Goal: Check status: Check status

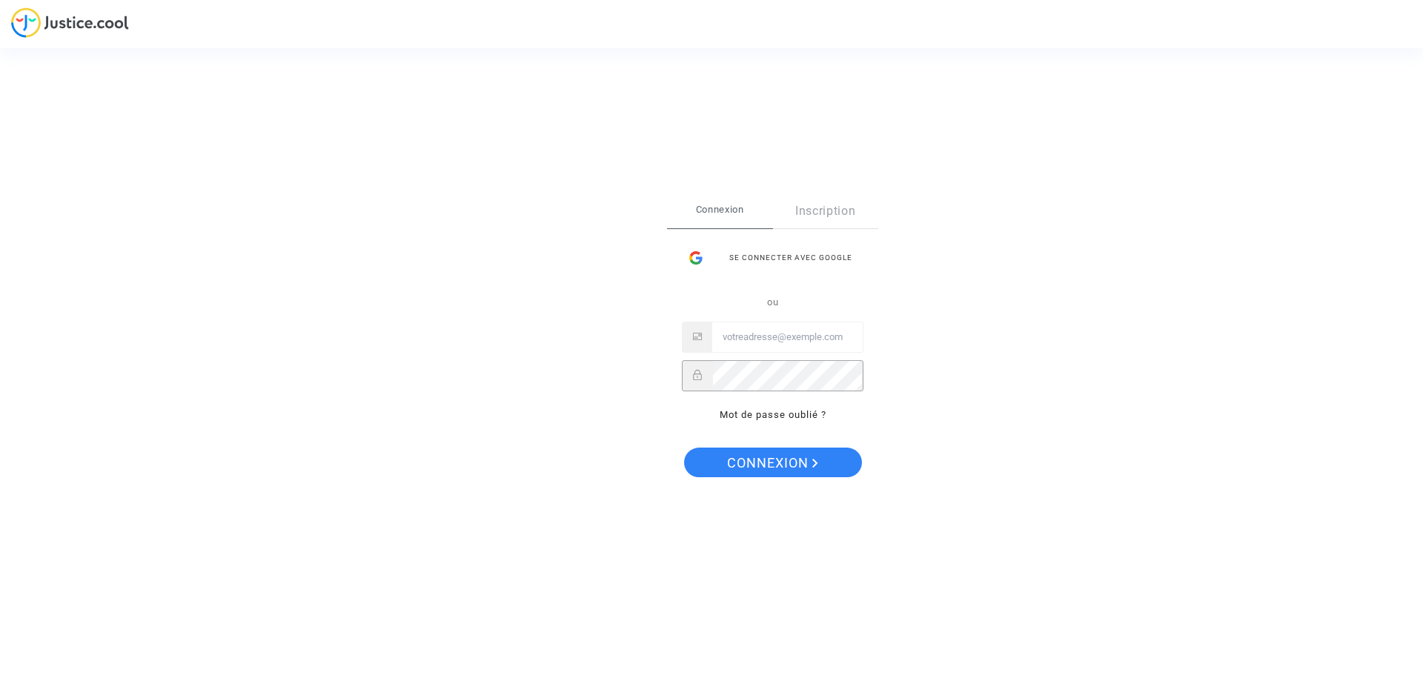
click at [783, 338] on input "Email" at bounding box center [787, 337] width 150 height 30
paste input "imitxelena@reclamapormi.com"
type input "imitxelena@reclamapormi.com"
click at [723, 452] on button "Connexion" at bounding box center [773, 463] width 178 height 30
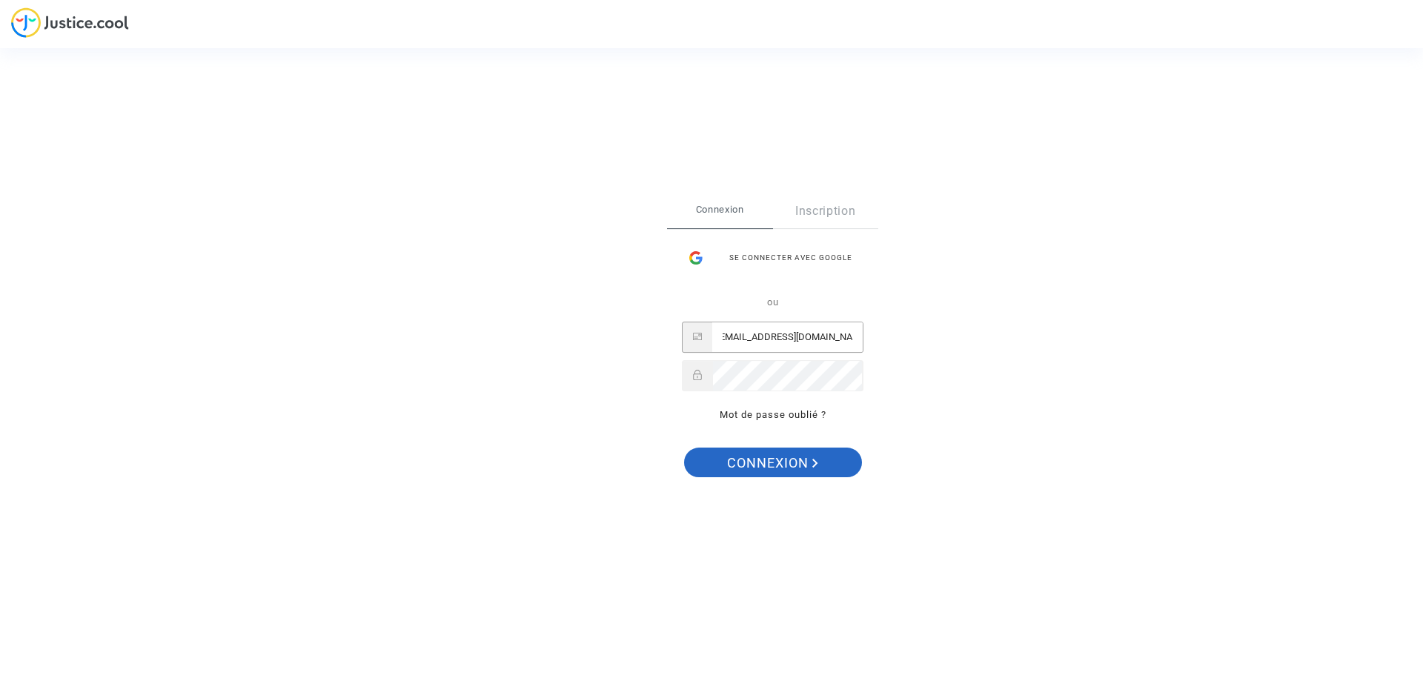
scroll to position [0, 0]
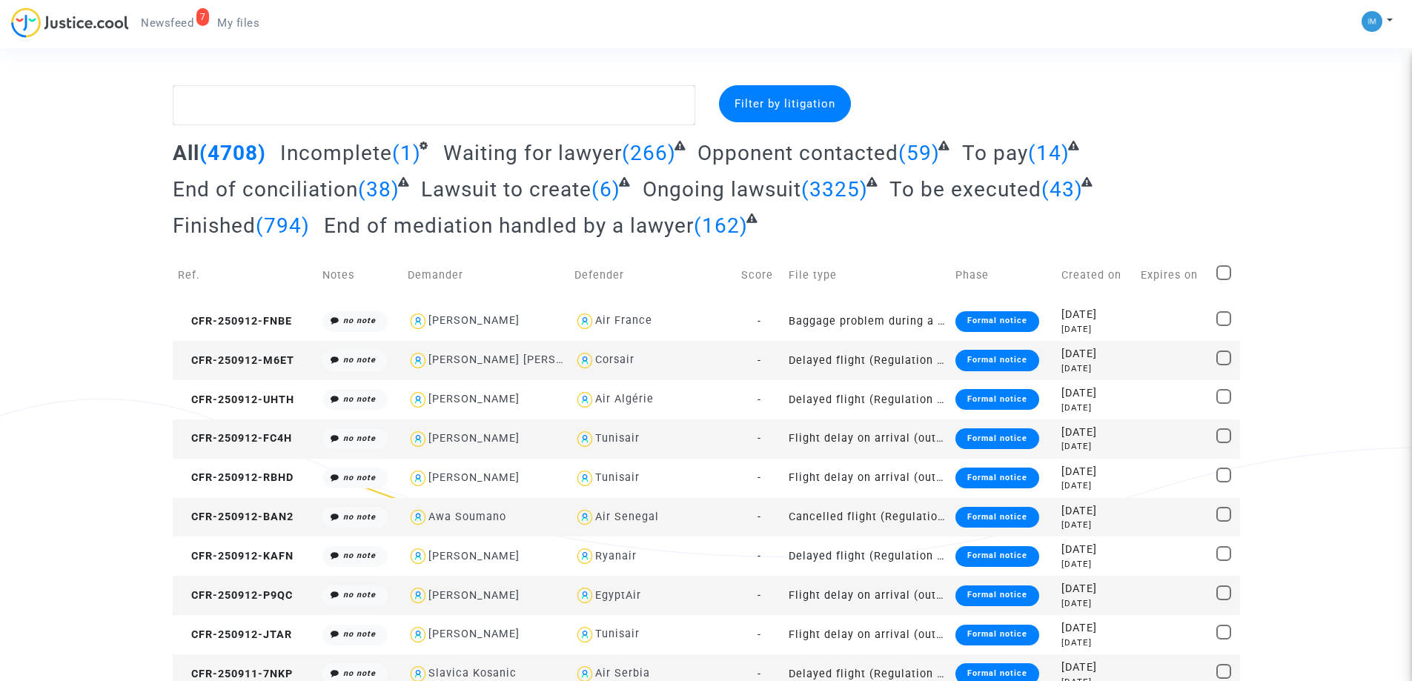
click at [1002, 194] on span "To be executed" at bounding box center [965, 189] width 152 height 24
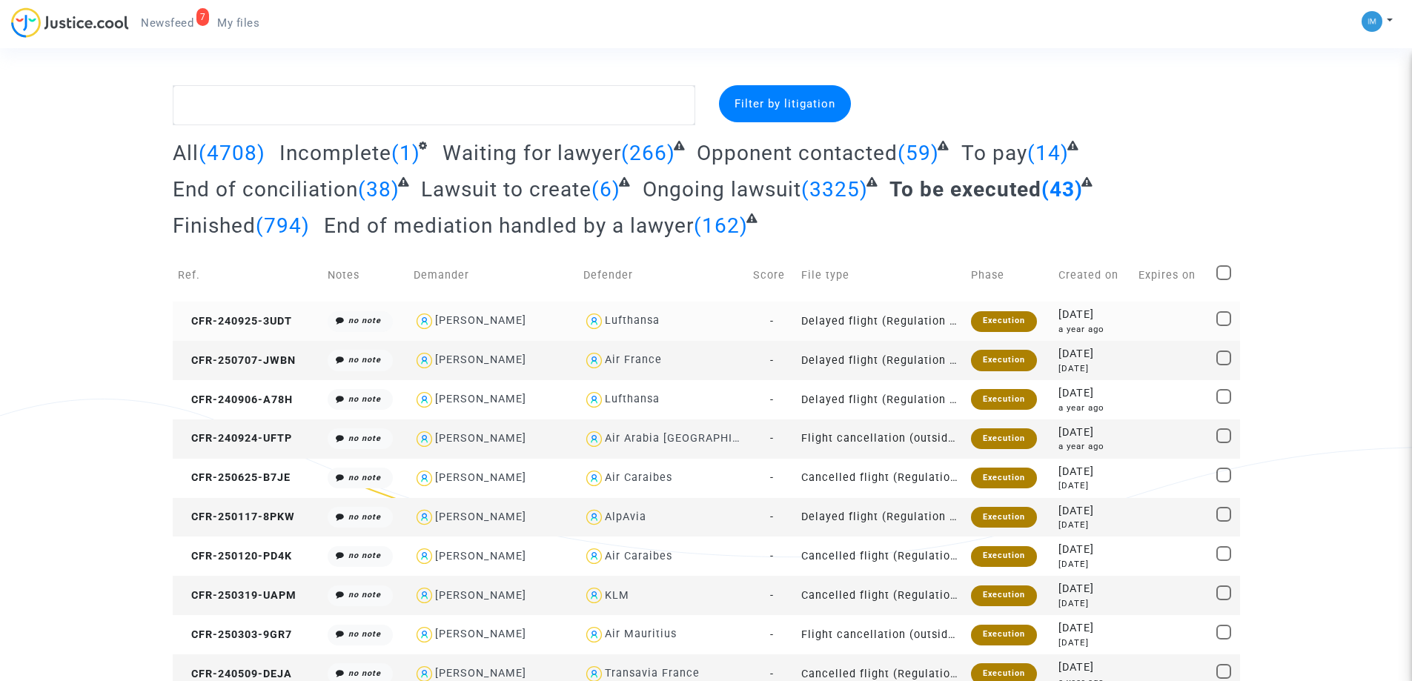
click at [1001, 331] on div "Execution" at bounding box center [1004, 321] width 66 height 21
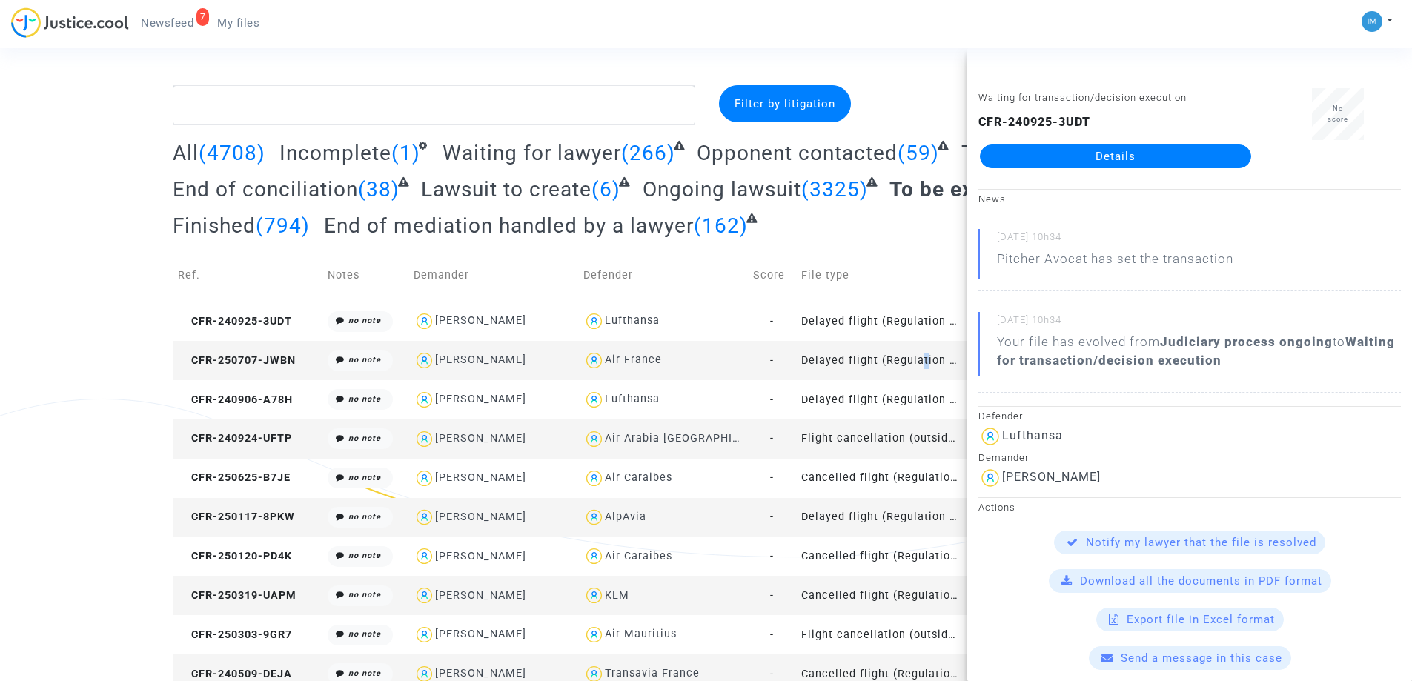
click at [915, 354] on td "Delayed flight (Regulation EC 261/2004)" at bounding box center [881, 360] width 170 height 39
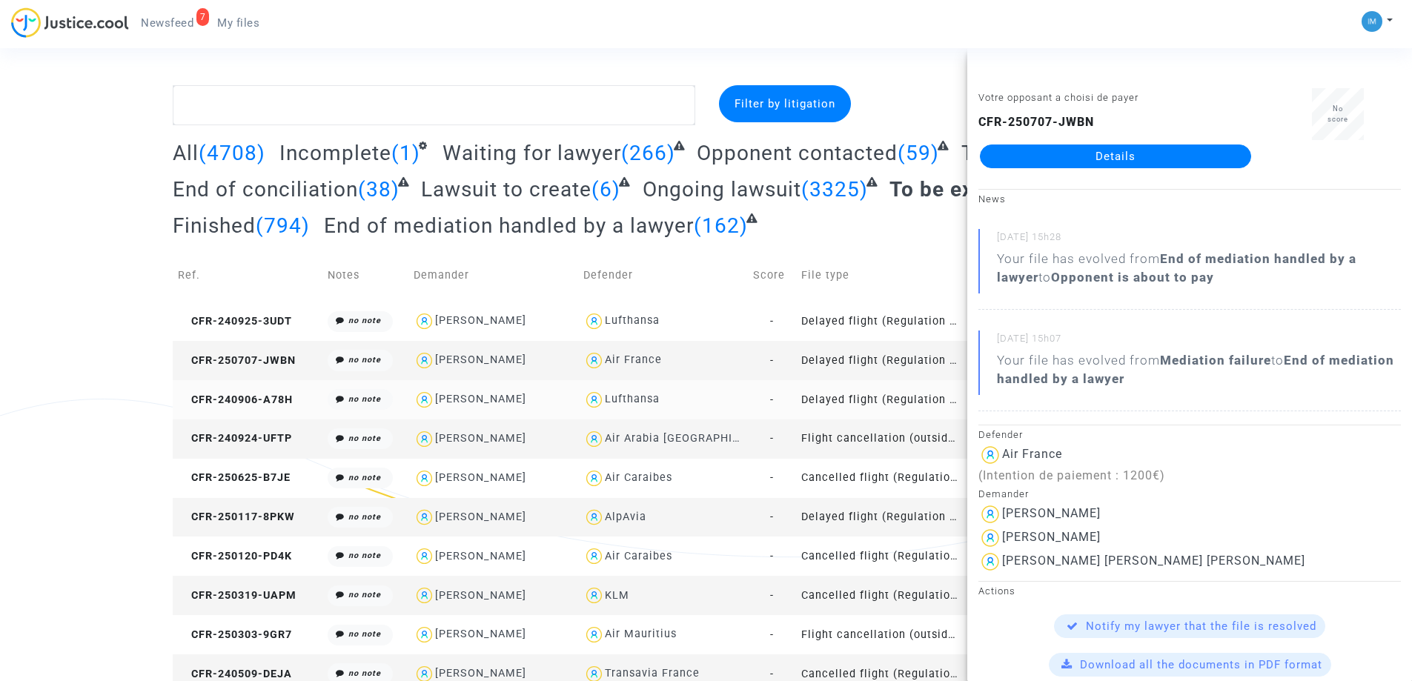
click at [925, 402] on td "Delayed flight (Regulation EC 261/2004)" at bounding box center [881, 399] width 170 height 39
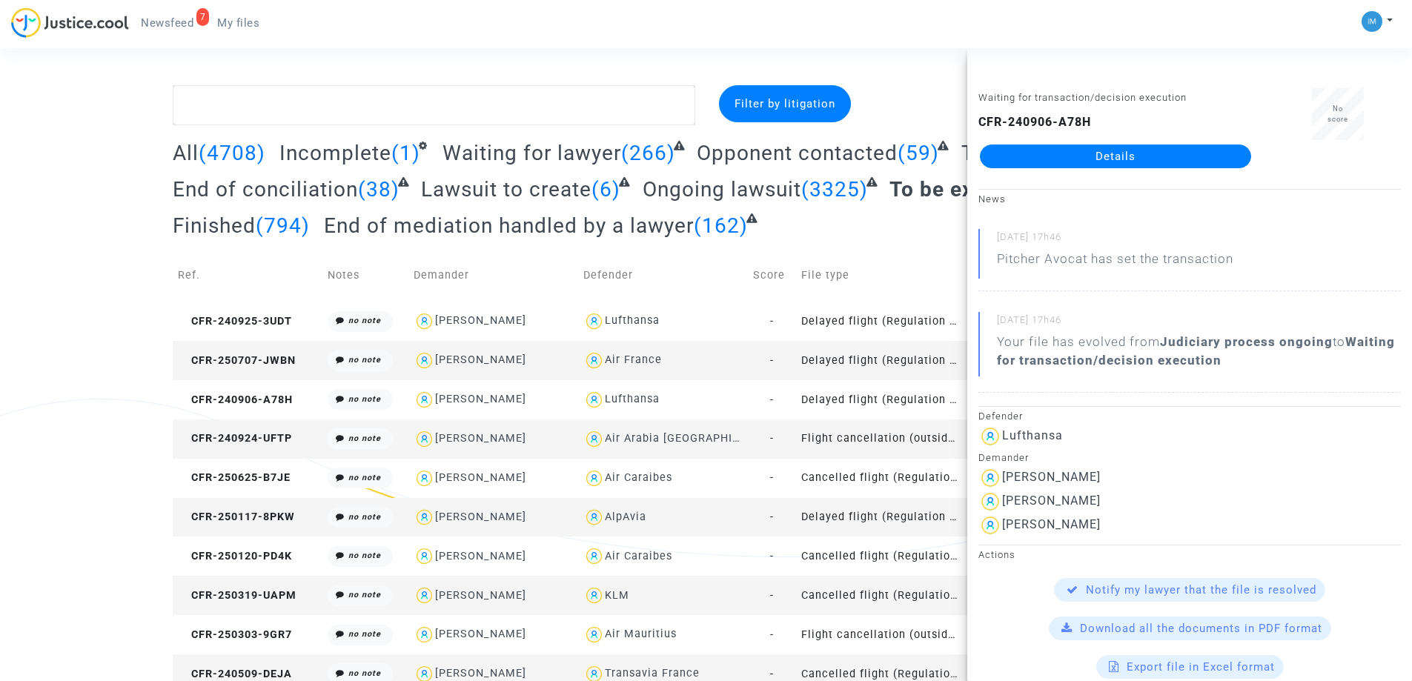
click at [885, 445] on td "Flight cancellation (outside of EU - Montreal Convention)" at bounding box center [881, 438] width 170 height 39
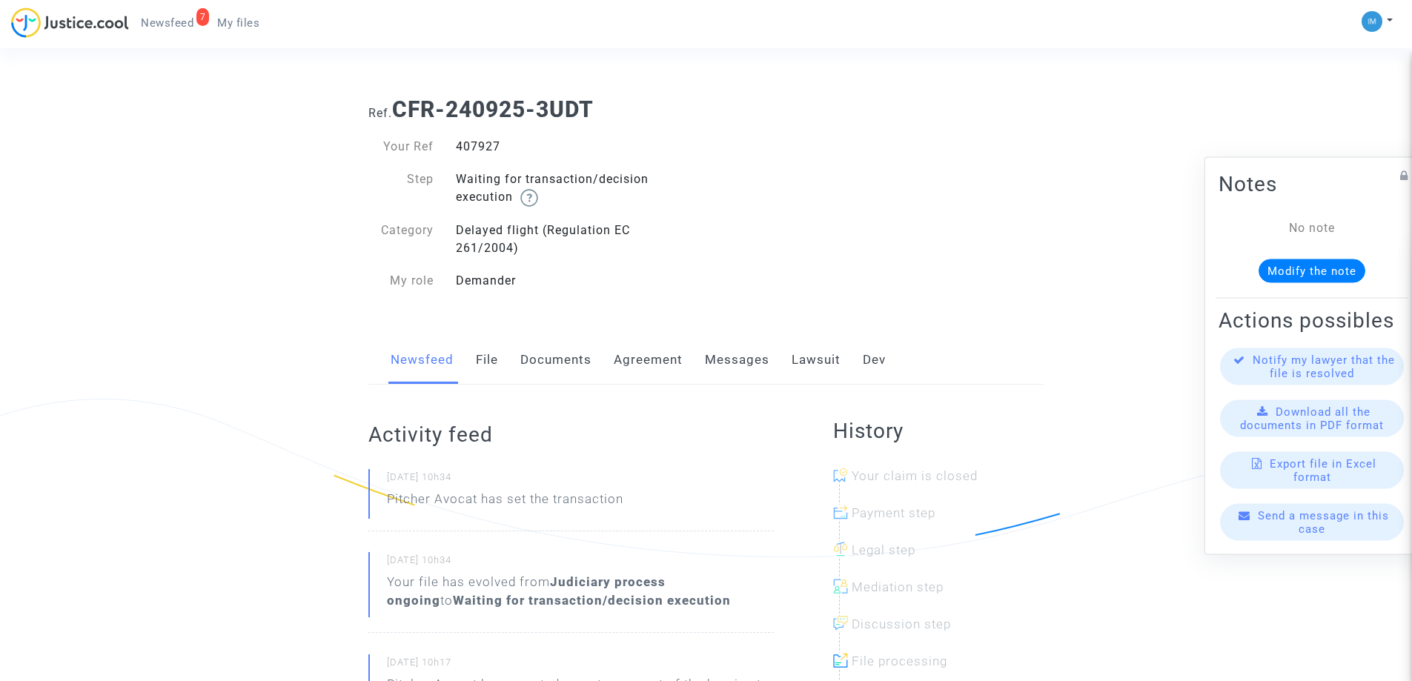
click at [827, 363] on link "Lawsuit" at bounding box center [816, 360] width 49 height 49
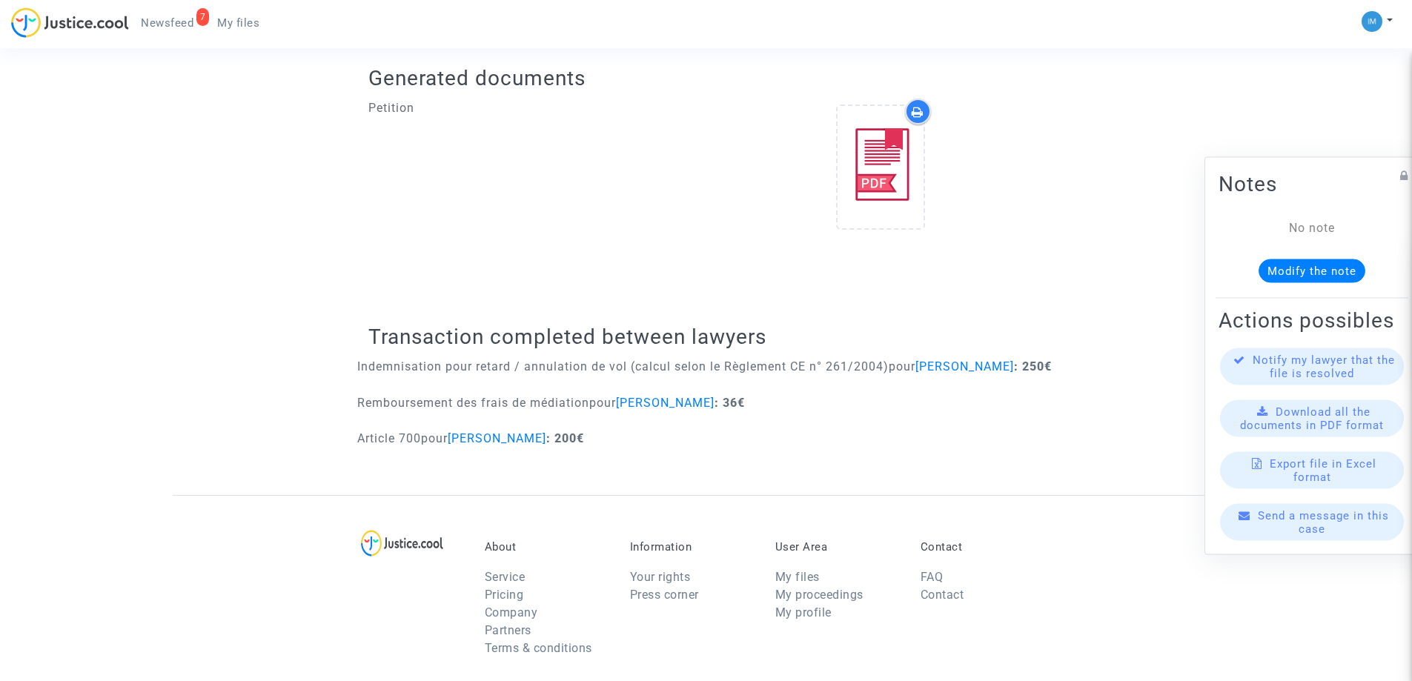
scroll to position [593, 0]
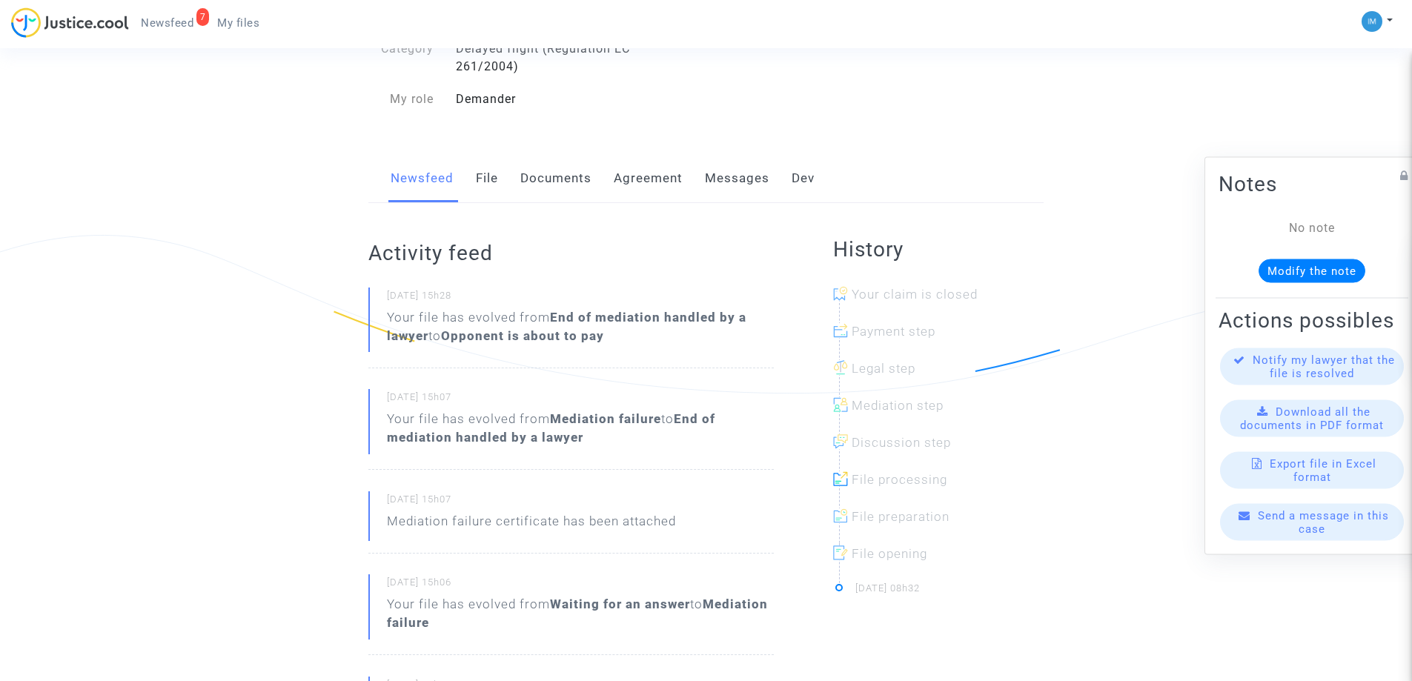
scroll to position [371, 0]
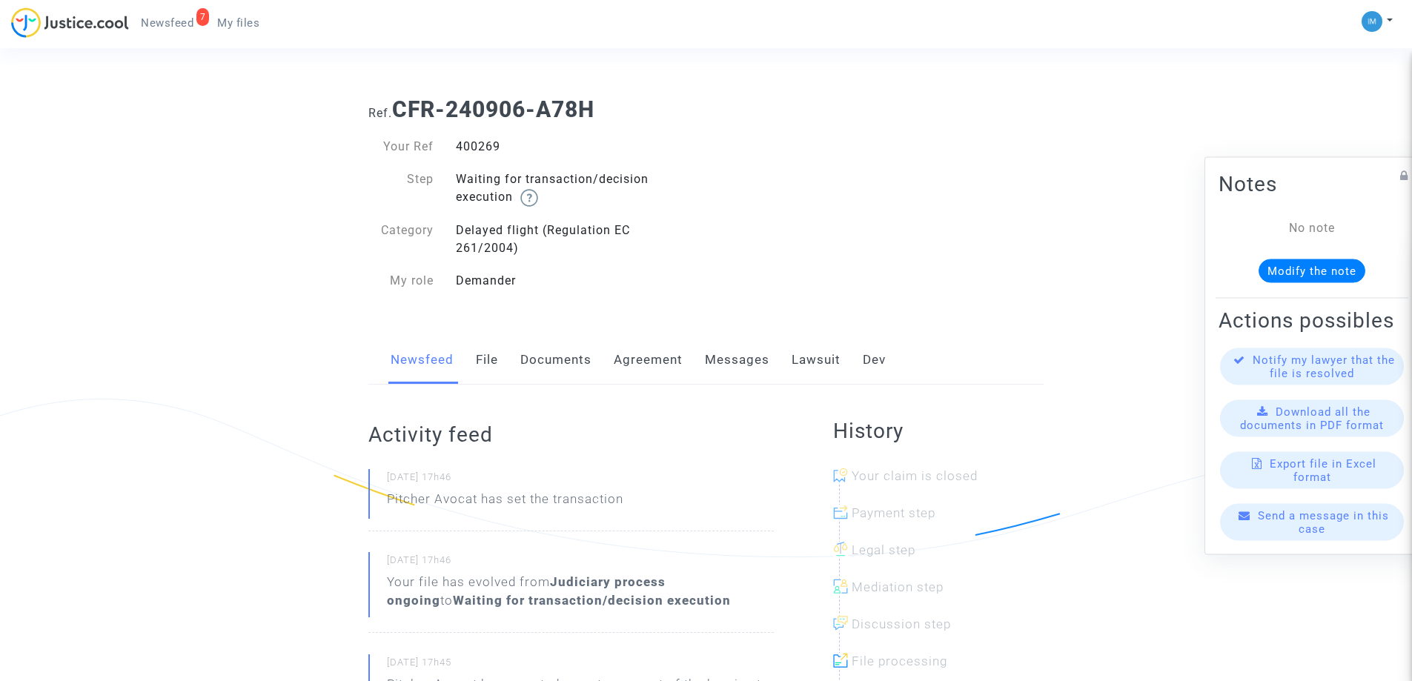
click at [804, 359] on link "Lawsuit" at bounding box center [816, 360] width 49 height 49
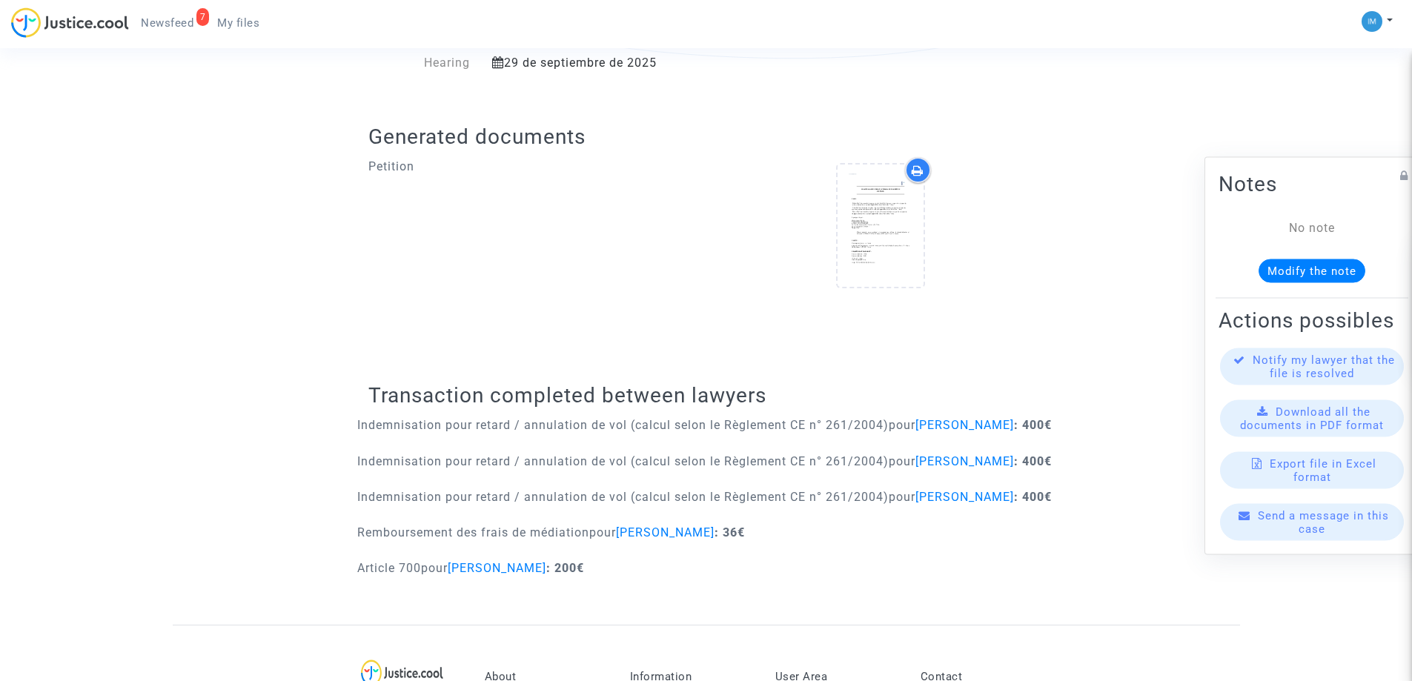
scroll to position [667, 0]
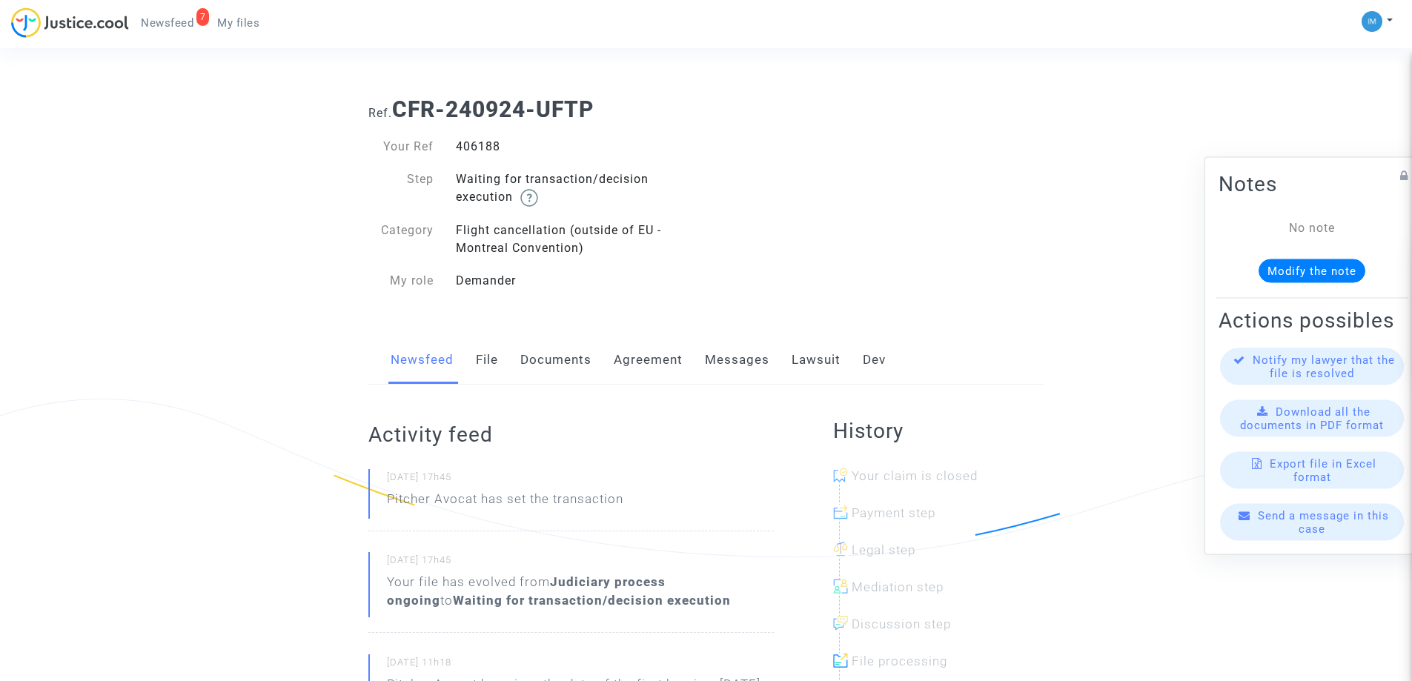
click at [811, 342] on link "Lawsuit" at bounding box center [816, 360] width 49 height 49
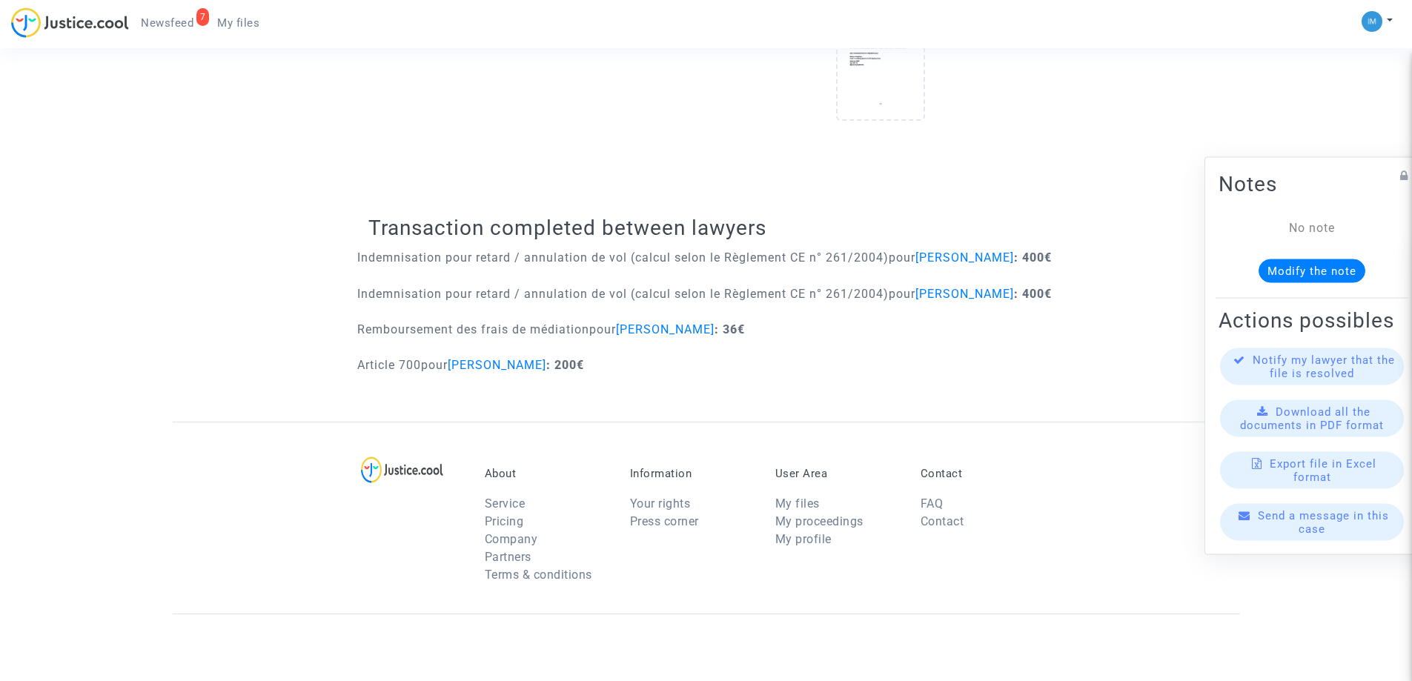
scroll to position [667, 0]
